Goal: Task Accomplishment & Management: Manage account settings

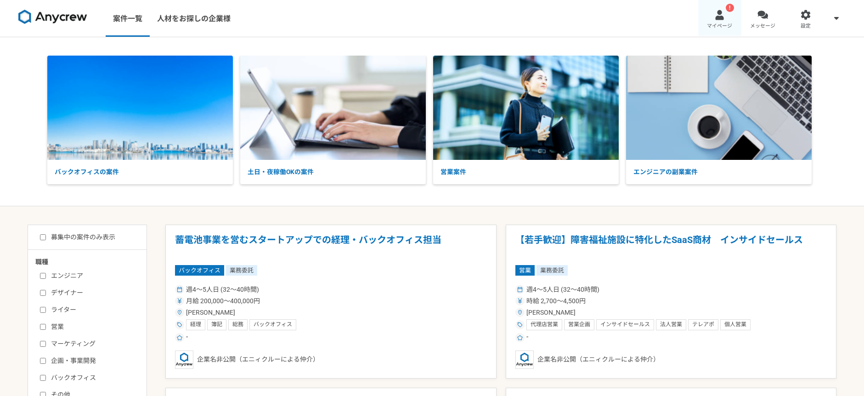
click at [713, 17] on link "! マイページ" at bounding box center [720, 18] width 43 height 37
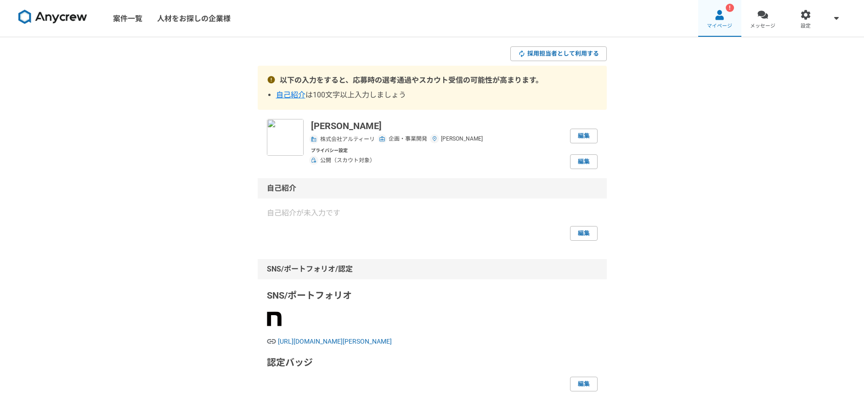
click at [727, 20] on link "! マイページ" at bounding box center [720, 18] width 43 height 37
click at [770, 26] on span "メッセージ" at bounding box center [762, 26] width 25 height 7
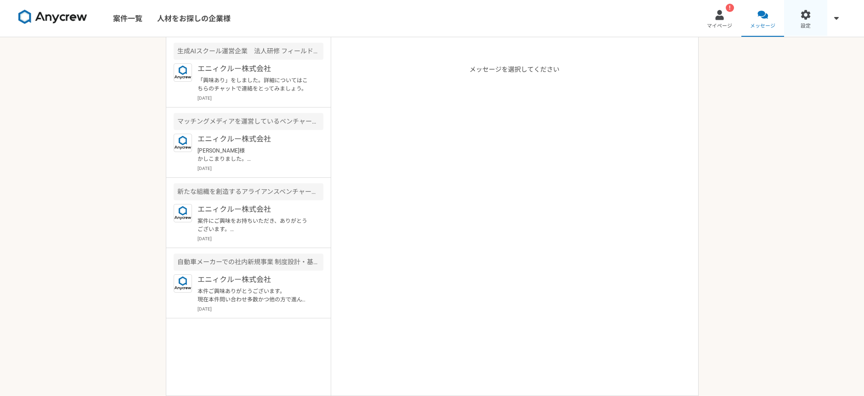
click at [805, 23] on span "設定" at bounding box center [806, 26] width 10 height 7
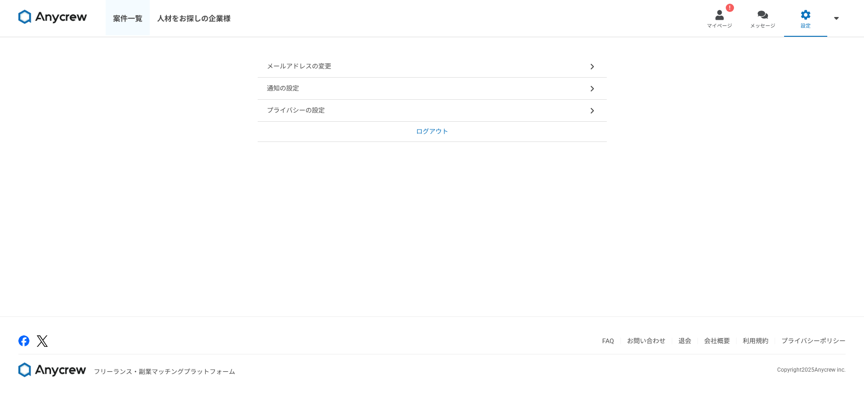
click at [130, 15] on link "案件一覧" at bounding box center [128, 18] width 44 height 37
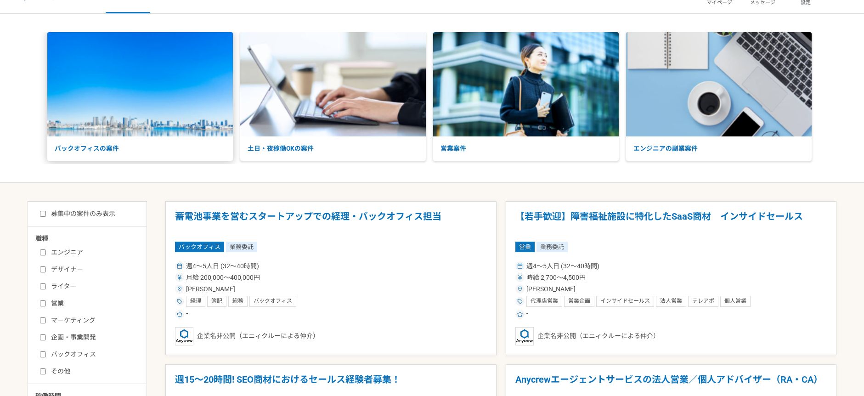
scroll to position [25, 0]
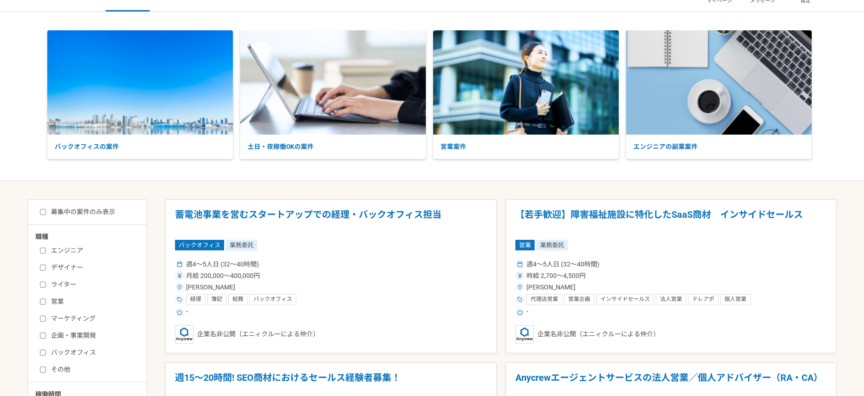
click at [79, 210] on label "募集中の案件のみ表示" at bounding box center [77, 212] width 75 height 10
click at [46, 210] on input "募集中の案件のみ表示" at bounding box center [43, 212] width 6 height 6
checkbox input "true"
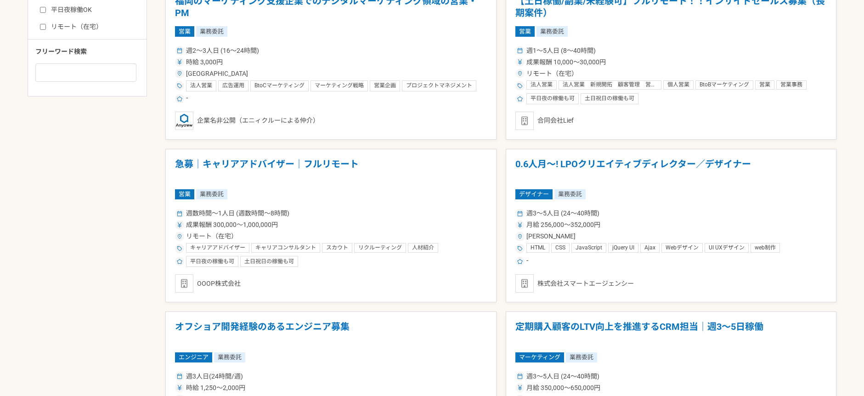
scroll to position [585, 0]
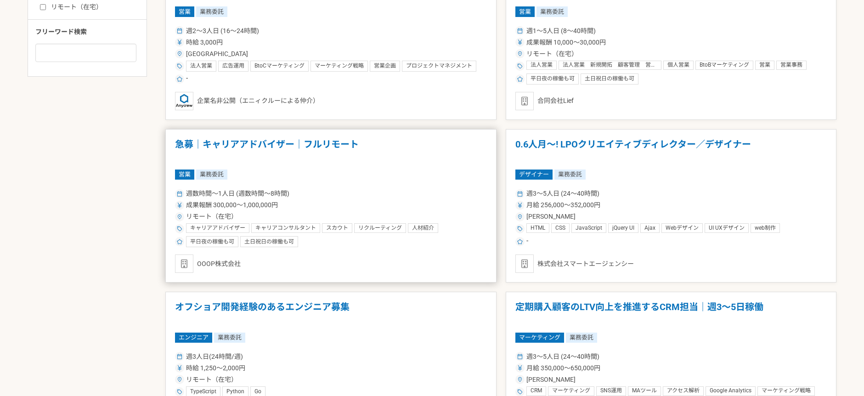
click at [192, 143] on h1 "急募｜キャリアアドバイザー｜フルリモート" at bounding box center [331, 150] width 312 height 23
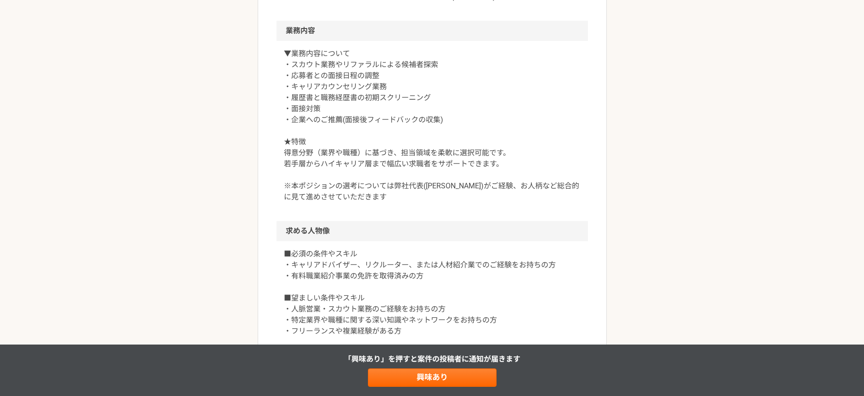
scroll to position [332, 0]
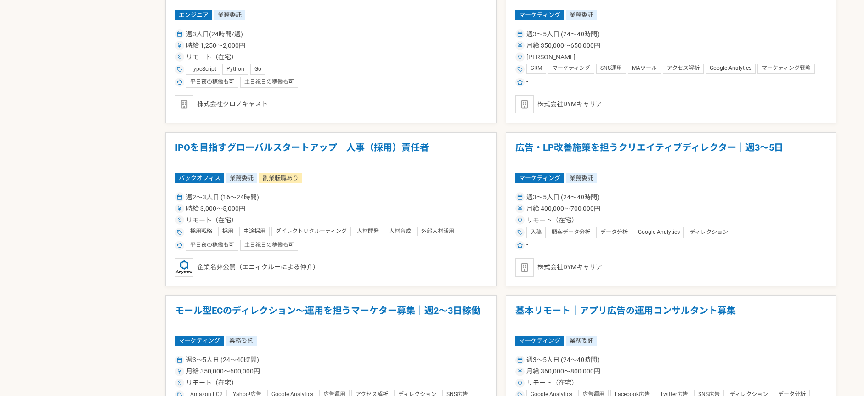
scroll to position [909, 0]
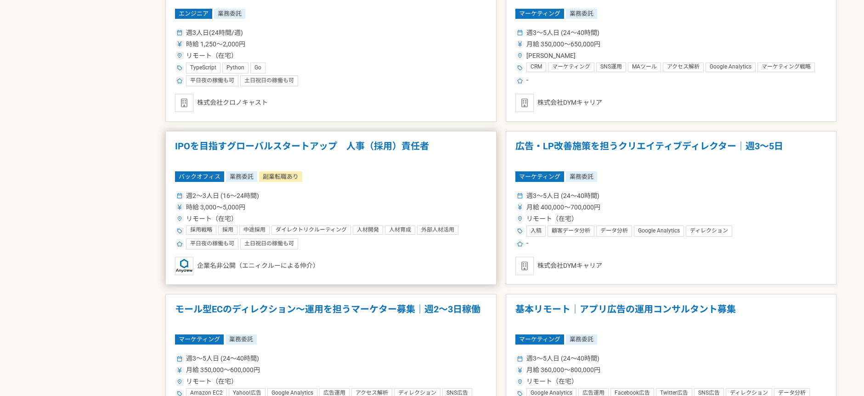
click at [196, 147] on h1 "IPOを目指すグローバルスタートアップ　人事（採用）責任者" at bounding box center [331, 152] width 312 height 23
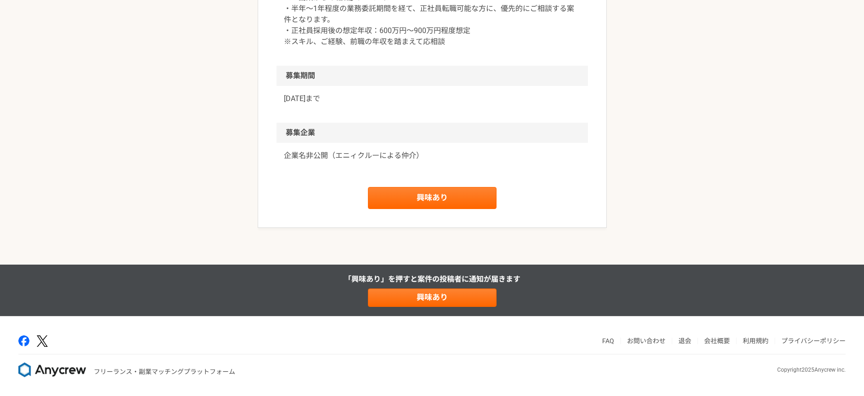
scroll to position [1378, 0]
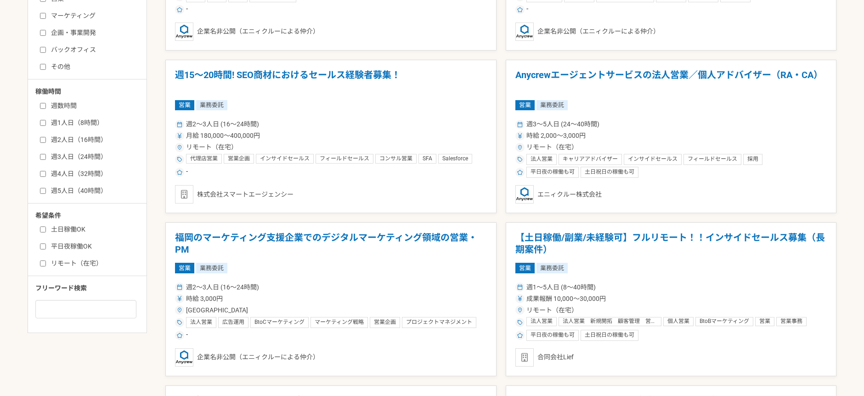
scroll to position [346, 0]
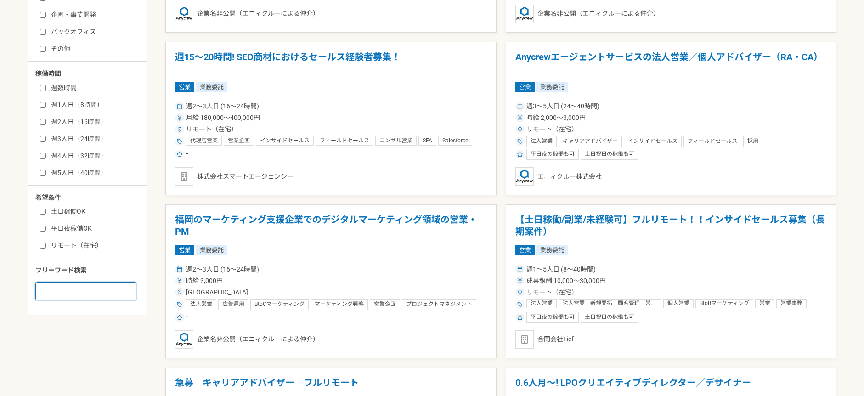
click at [108, 287] on input at bounding box center [85, 291] width 101 height 18
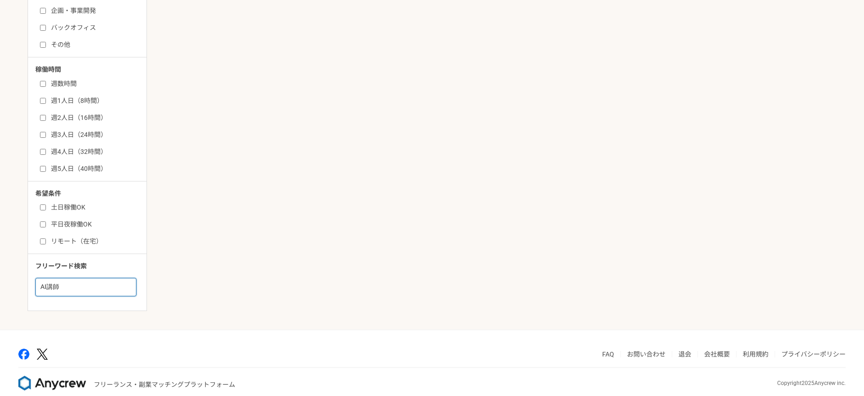
scroll to position [363, 0]
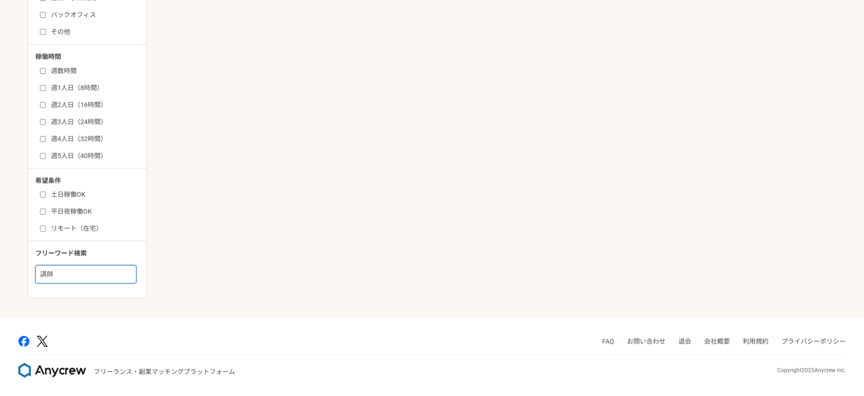
type input "講師"
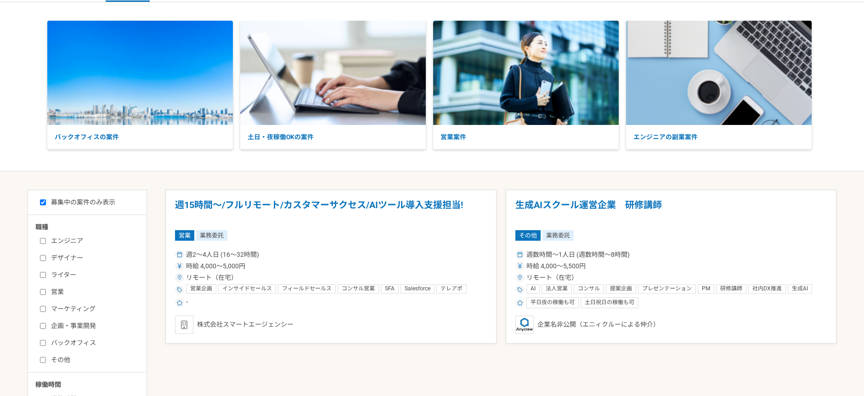
scroll to position [51, 0]
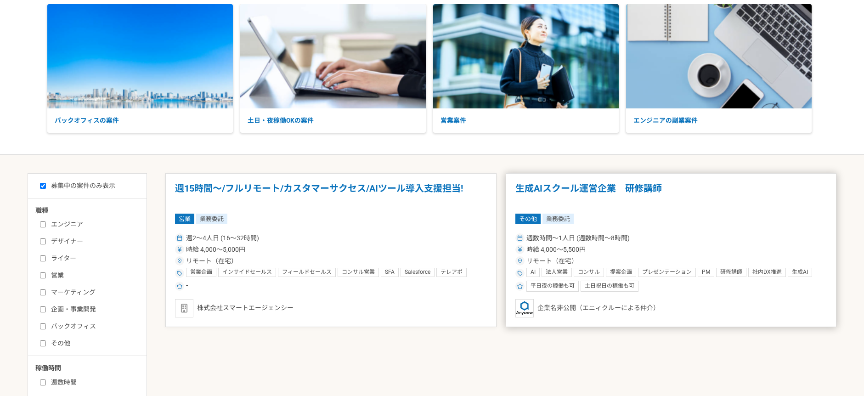
click at [593, 200] on h1 "生成AIスクール運営企業　研修講師" at bounding box center [672, 194] width 312 height 23
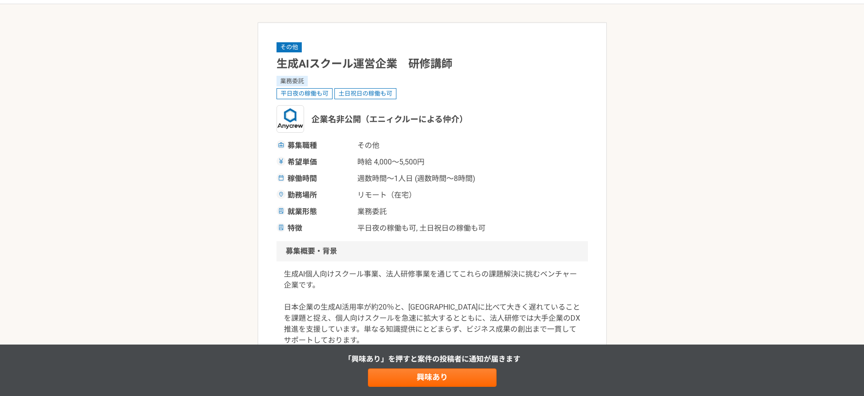
scroll to position [90, 0]
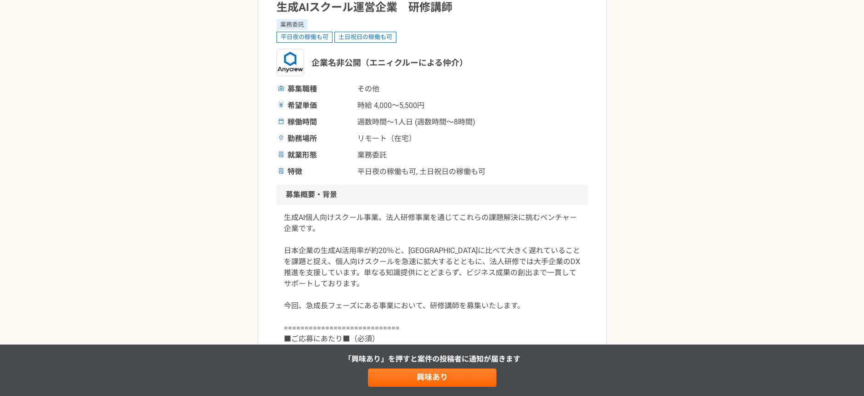
click at [415, 216] on p "生成AI個人向けスクール事業、法人研修事業を通じてこれらの課題解決に挑むベンチャー企業です。 日本企業の生成AI活用率が約20％と、[GEOGRAPHIC_D…" at bounding box center [432, 294] width 297 height 165
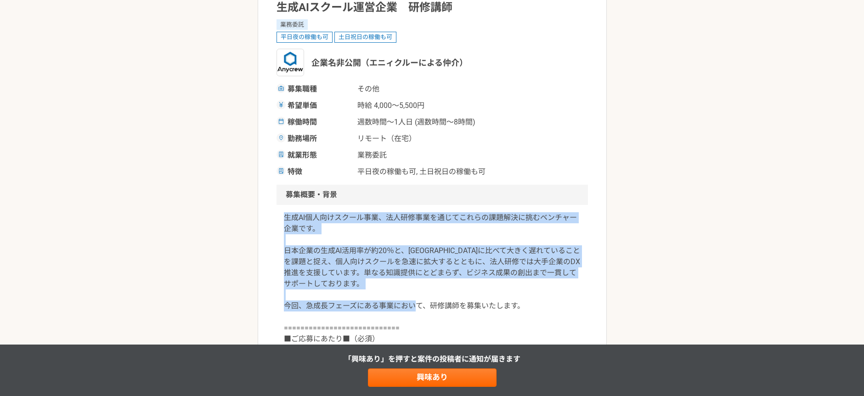
drag, startPoint x: 526, startPoint y: 307, endPoint x: 261, endPoint y: 216, distance: 279.9
copy p "生成AI個人向けスクール事業、法人研修事業を通じてこれらの課題解決に挑むベンチャー企業です。 日本企業の生成AI活用率が約20％と、[GEOGRAPHIC_D…"
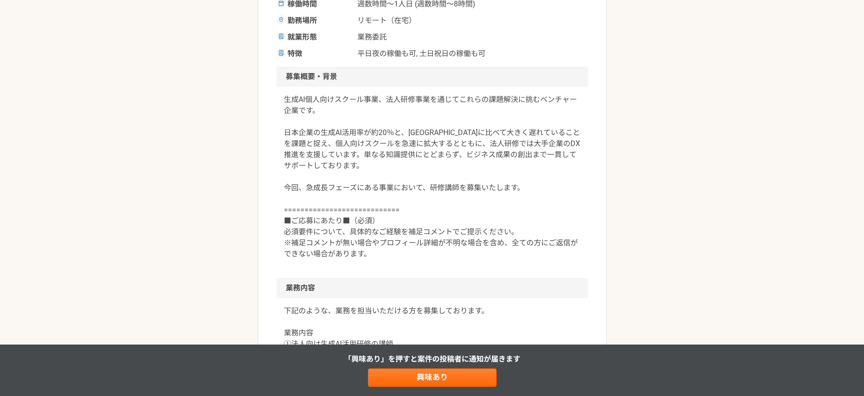
click at [499, 207] on p "生成AI個人向けスクール事業、法人研修事業を通じてこれらの課題解決に挑むベンチャー企業です。 日本企業の生成AI活用率が約20％と、[GEOGRAPHIC_D…" at bounding box center [432, 176] width 297 height 165
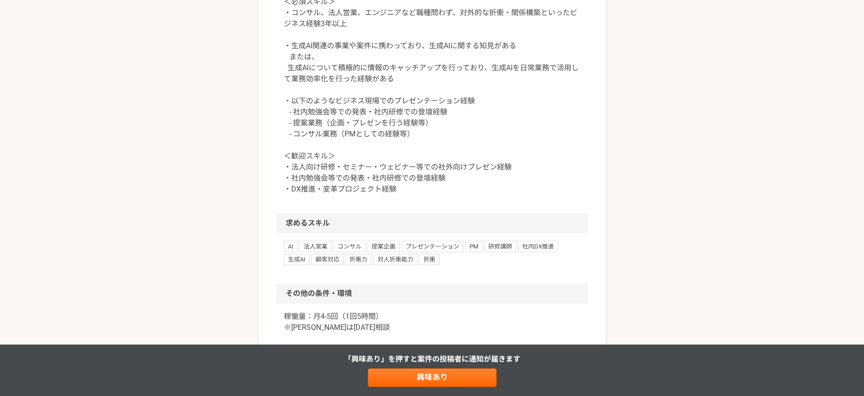
scroll to position [626, 0]
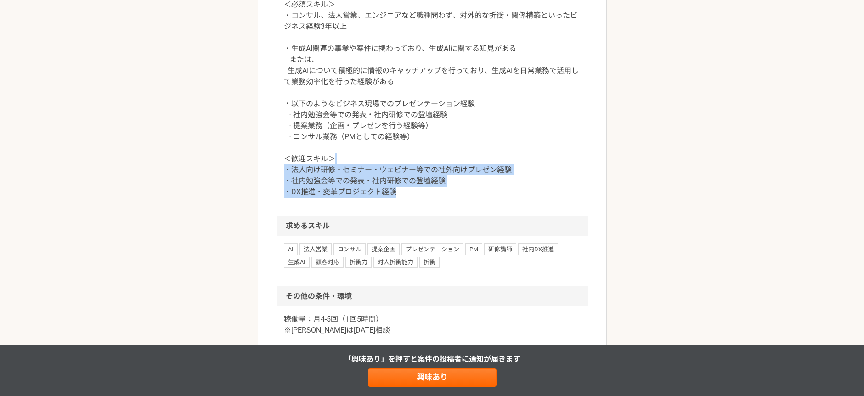
drag, startPoint x: 403, startPoint y: 196, endPoint x: 326, endPoint y: 145, distance: 91.9
click at [326, 145] on p "＜必須スキル＞ ・コンサル、法人営業、エンジニアなど職種問わず、対外的な折衝・関係構築といったビジネス経験3年以上 ・生成AI関連の事業や案件に携わっており、…" at bounding box center [432, 98] width 297 height 199
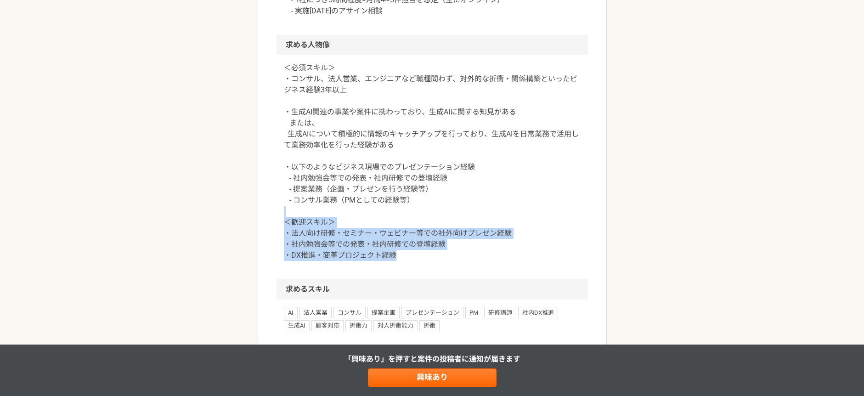
scroll to position [530, 0]
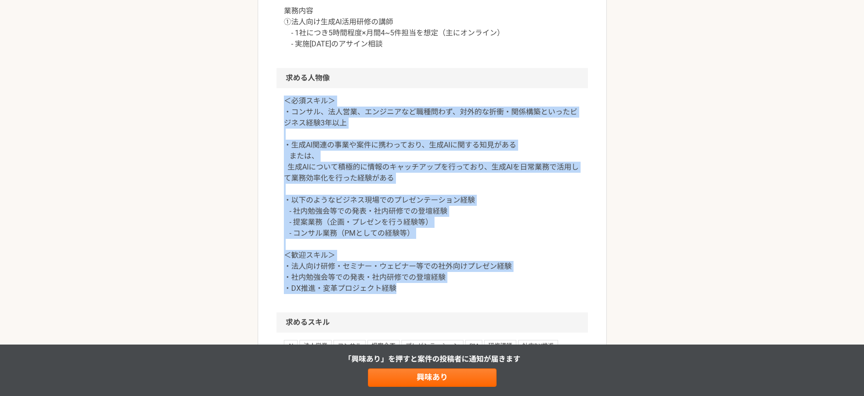
click at [286, 104] on p "＜必須スキル＞ ・コンサル、法人営業、エンジニアなど職種問わず、対外的な折衝・関係構築といったビジネス経験3年以上 ・生成AI関連の事業や案件に携わっており、…" at bounding box center [432, 195] width 297 height 199
copy p "＜必須スキル＞ ・コンサル、法人営業、エンジニアなど職種問わず、対外的な折衝・関係構築といったビジネス経験3年以上 ・生成AI関連の事業や案件に携わっており、…"
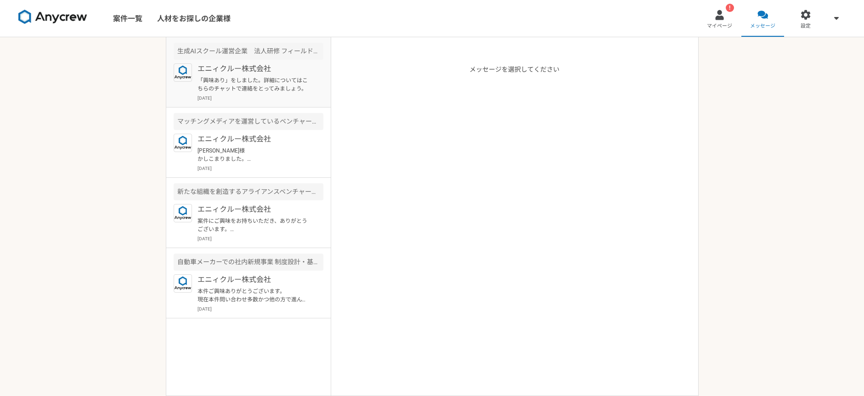
click at [291, 93] on div "エニィクルー株式会社 「興味あり」をしました。詳細についてはこちらのチャットで連絡をとってみましょう。 2025年8月16日" at bounding box center [261, 82] width 126 height 38
